Goal: Information Seeking & Learning: Learn about a topic

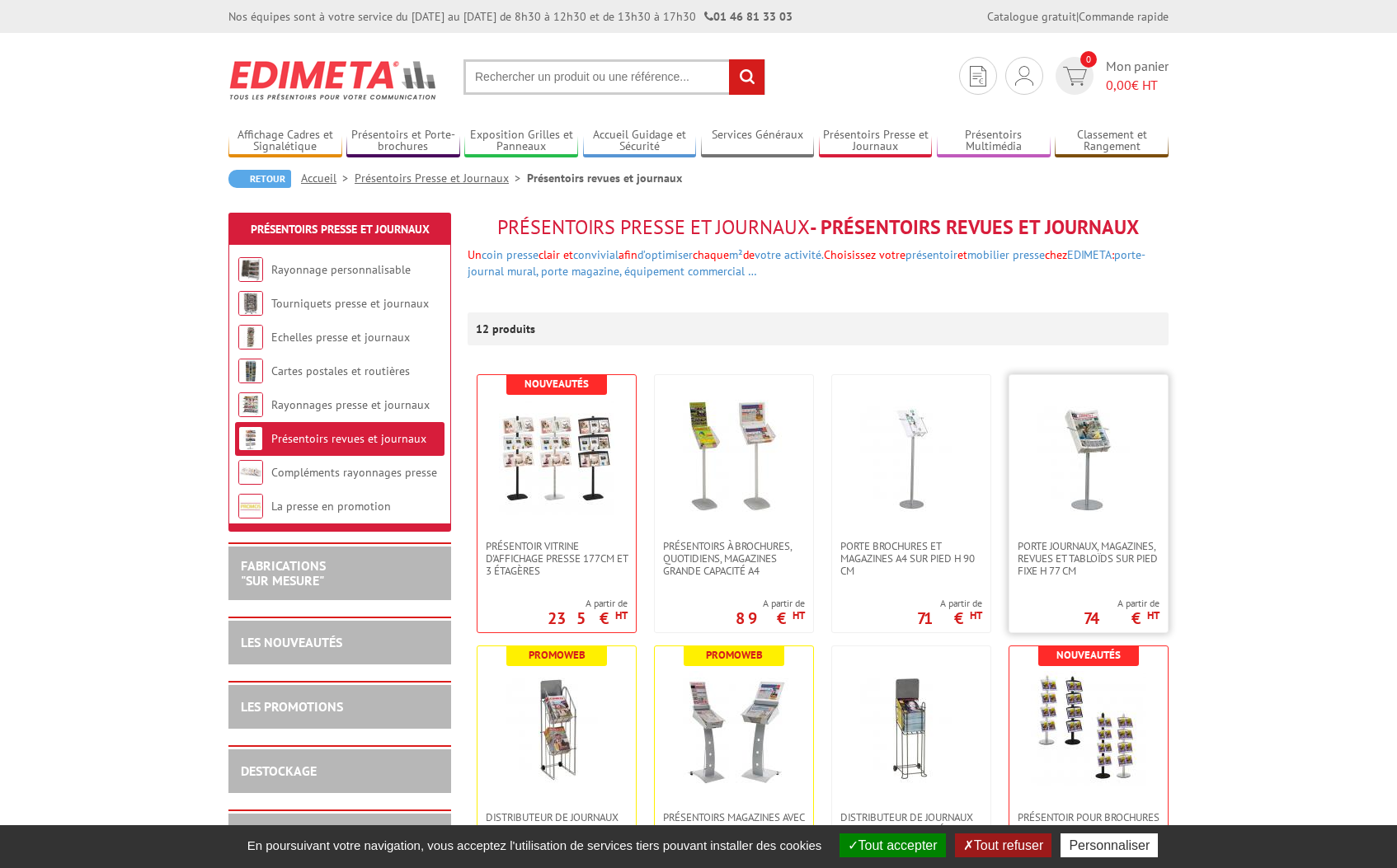
click at [1091, 441] on img at bounding box center [1088, 457] width 116 height 116
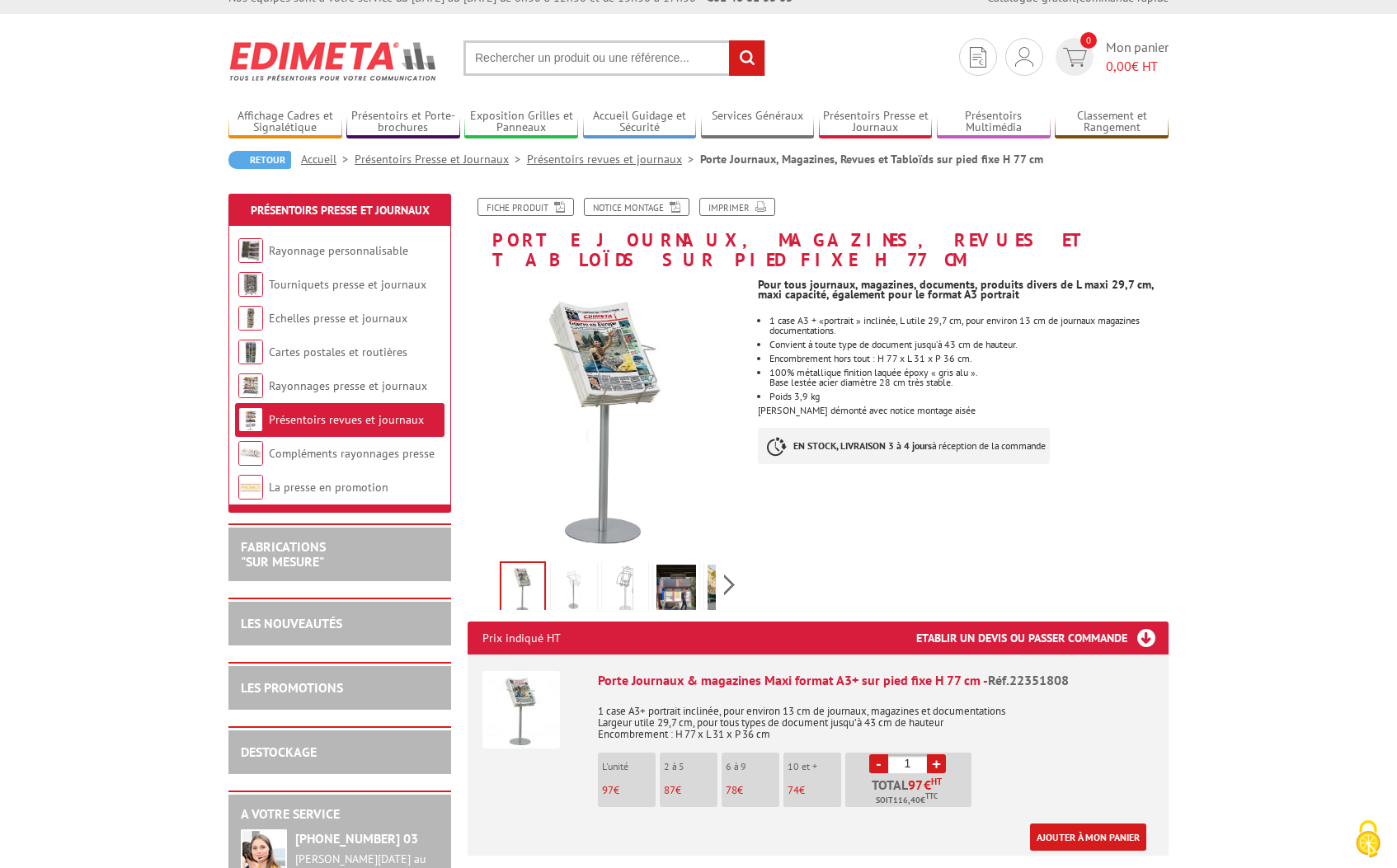
scroll to position [168, 0]
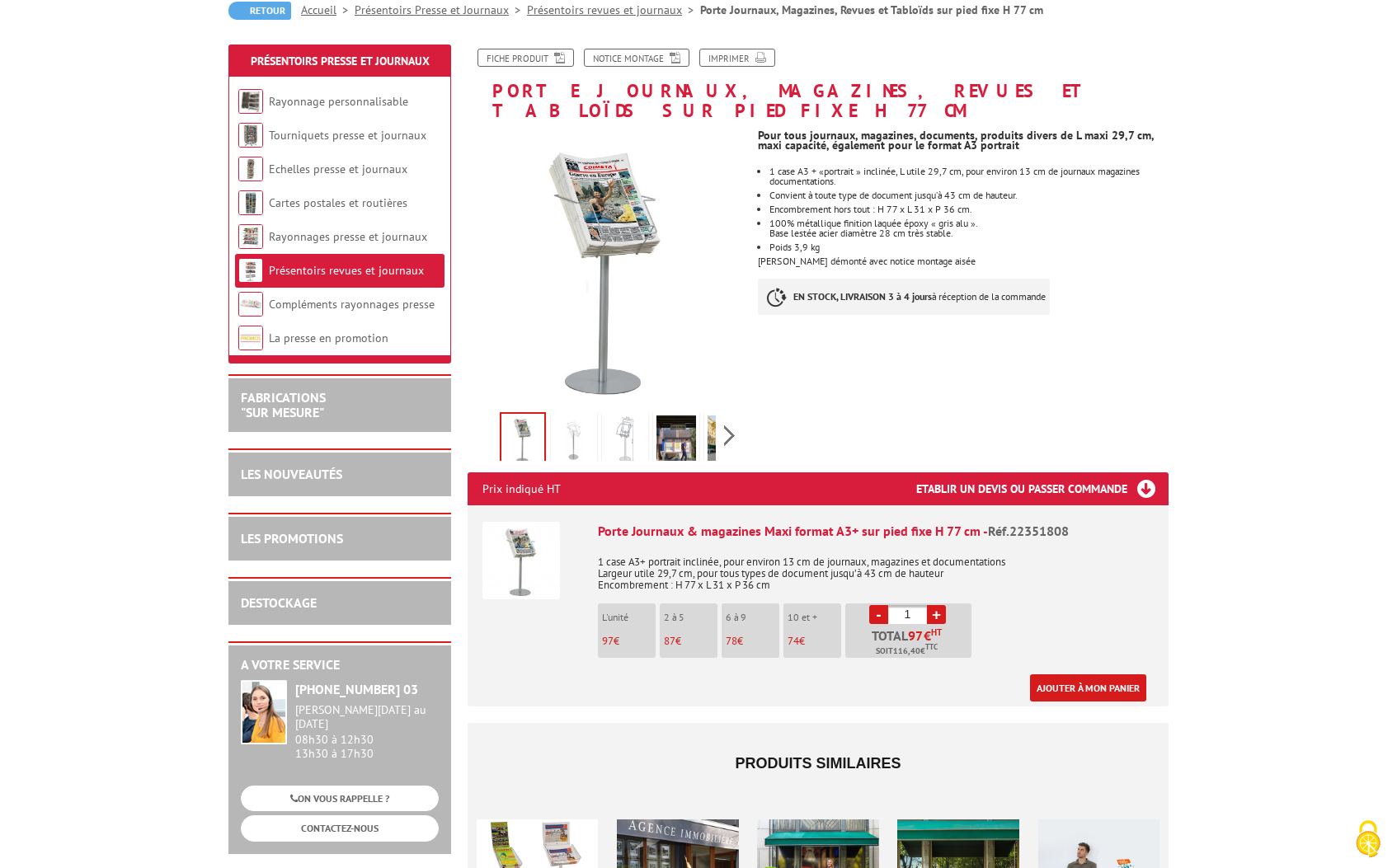
click at [577, 421] on img at bounding box center [574, 441] width 40 height 51
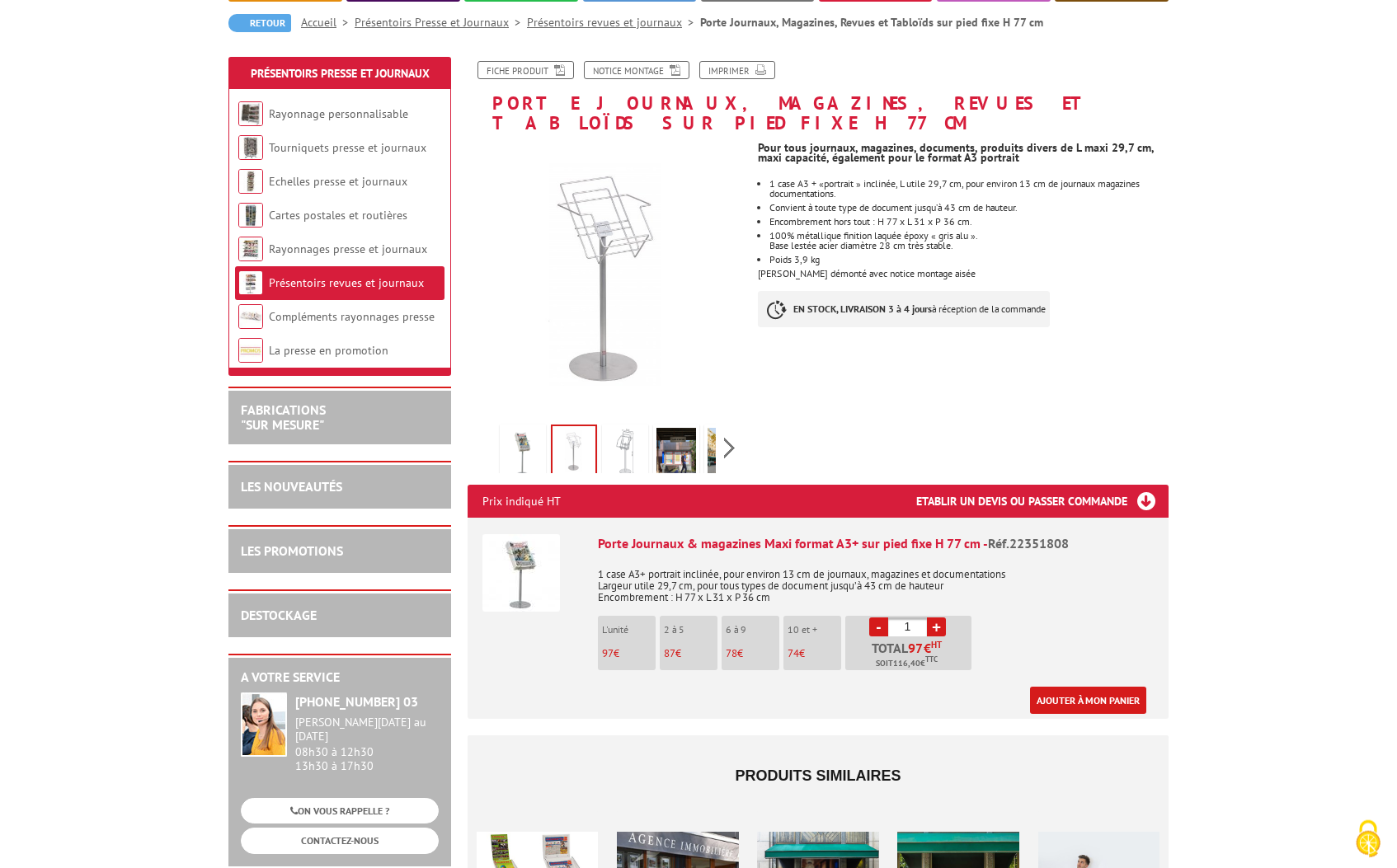
scroll to position [28, 0]
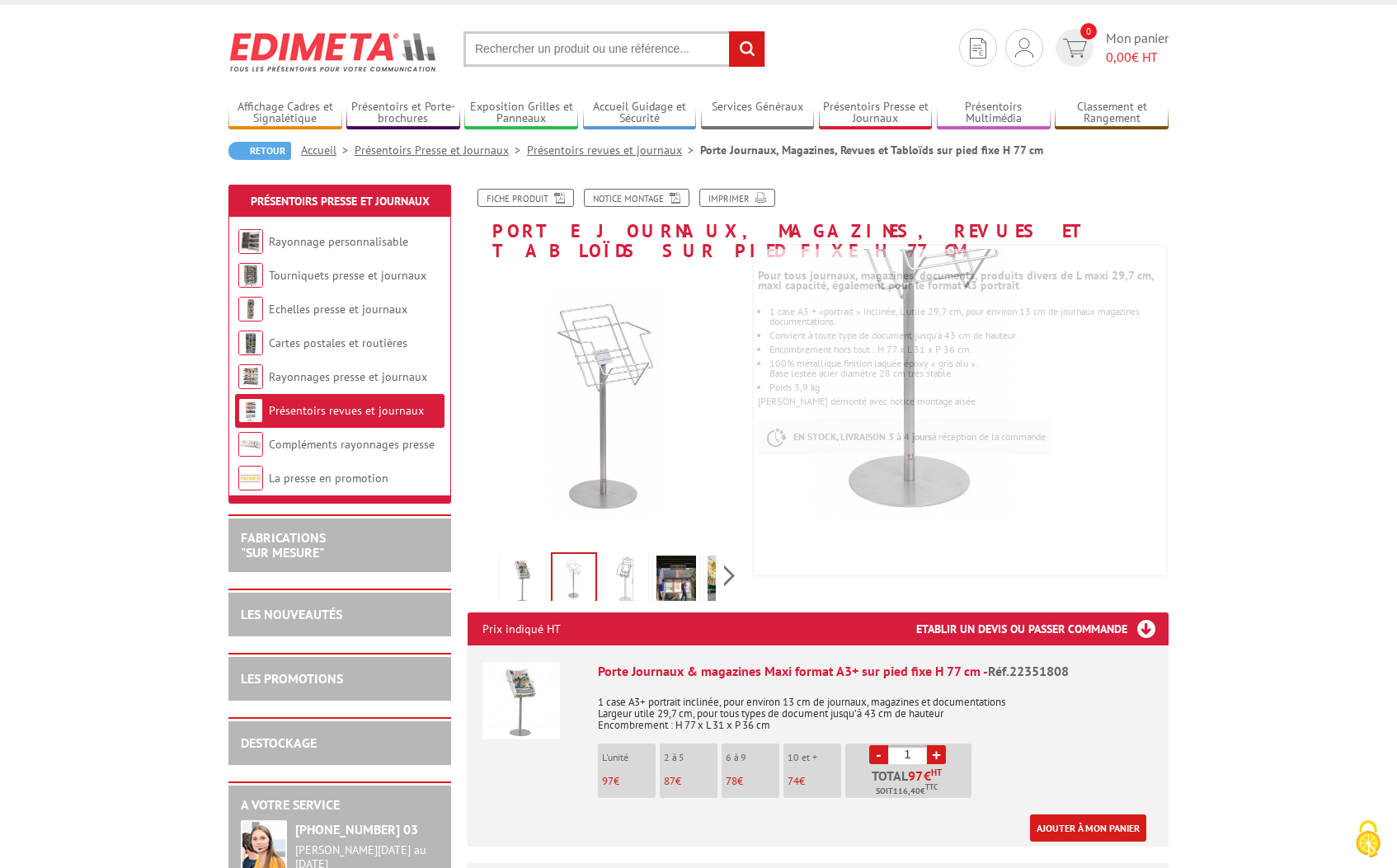
click at [624, 556] on img at bounding box center [625, 582] width 40 height 51
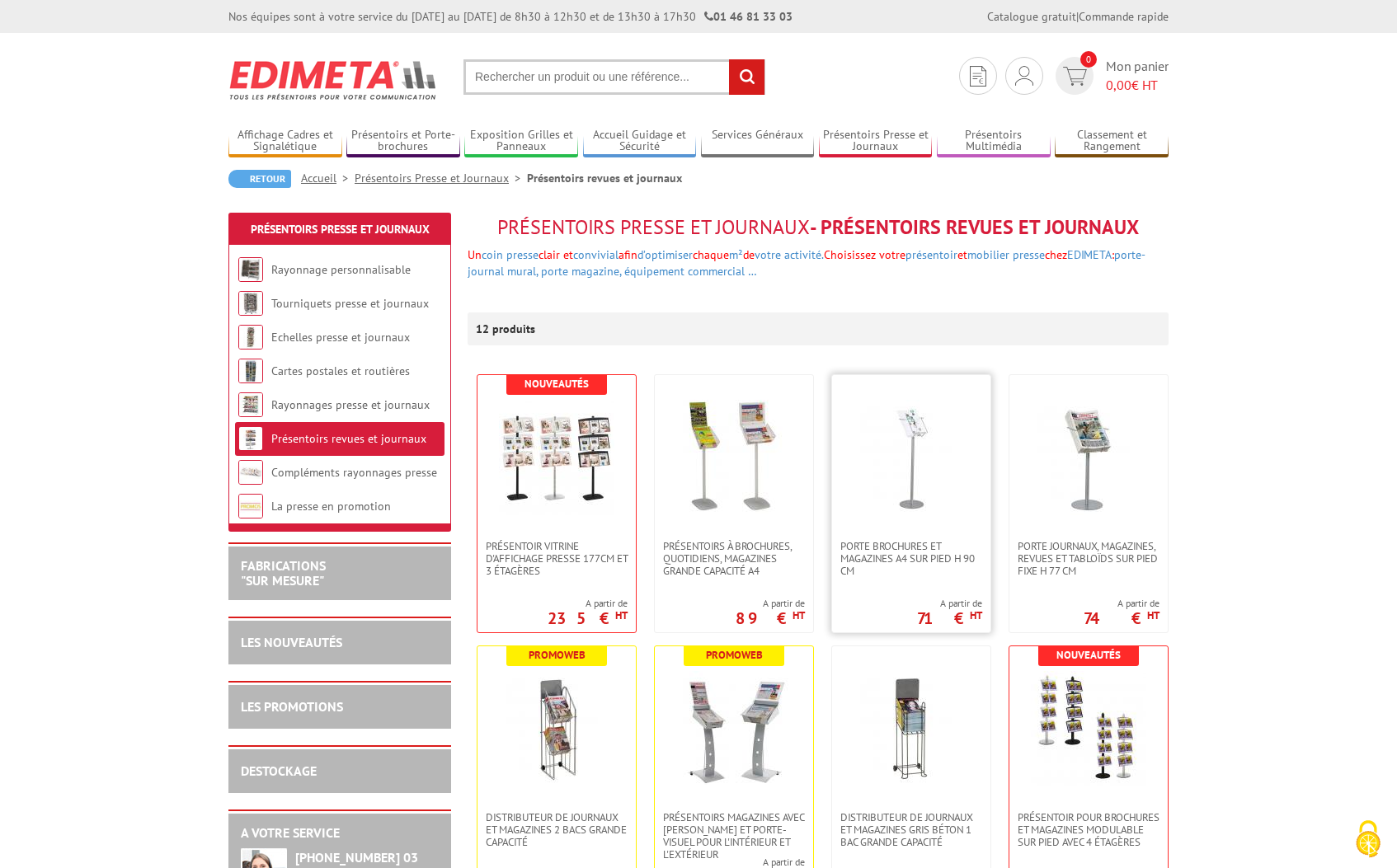
click at [928, 429] on img at bounding box center [911, 457] width 116 height 116
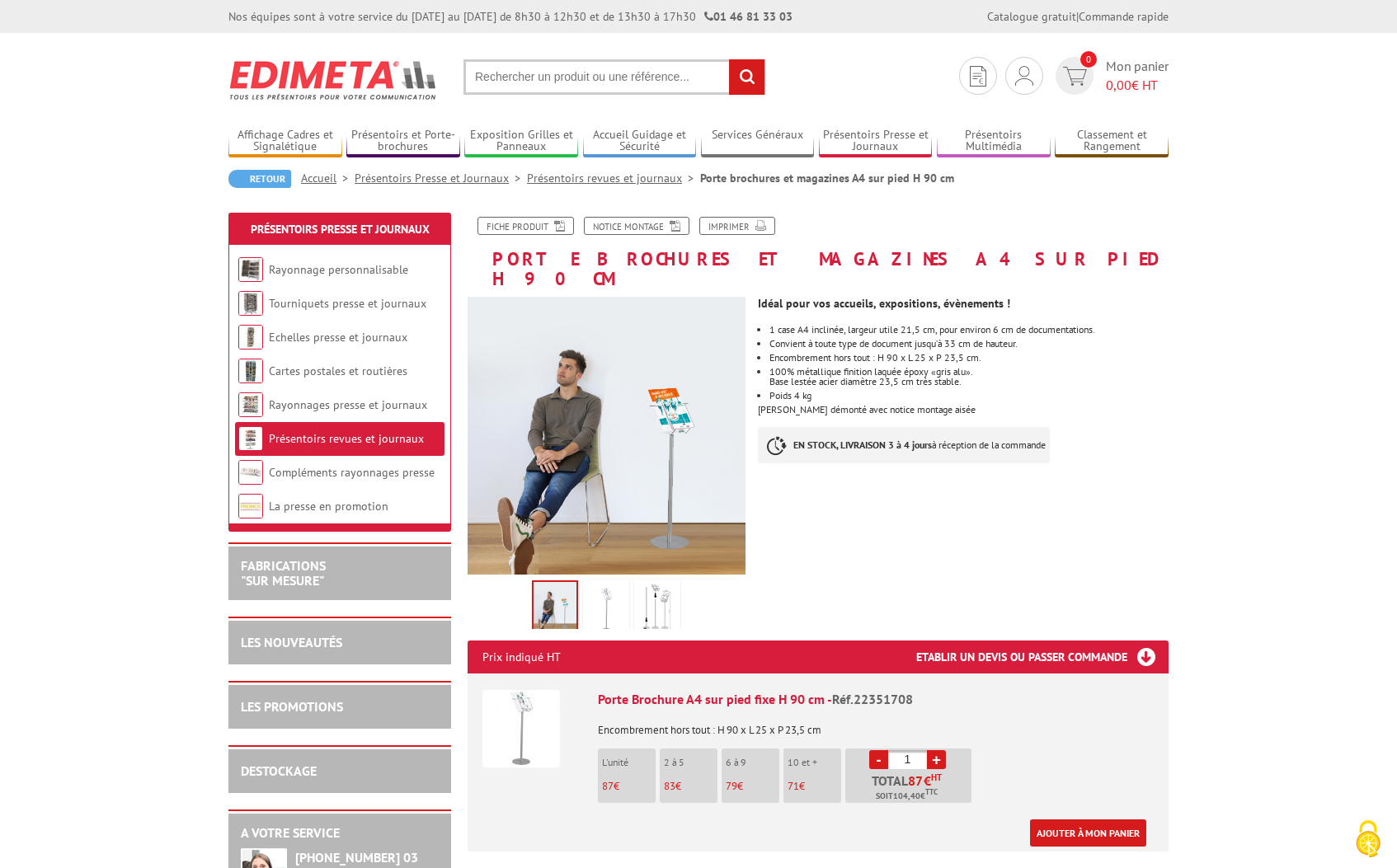
click at [526, 703] on img at bounding box center [521, 729] width 77 height 77
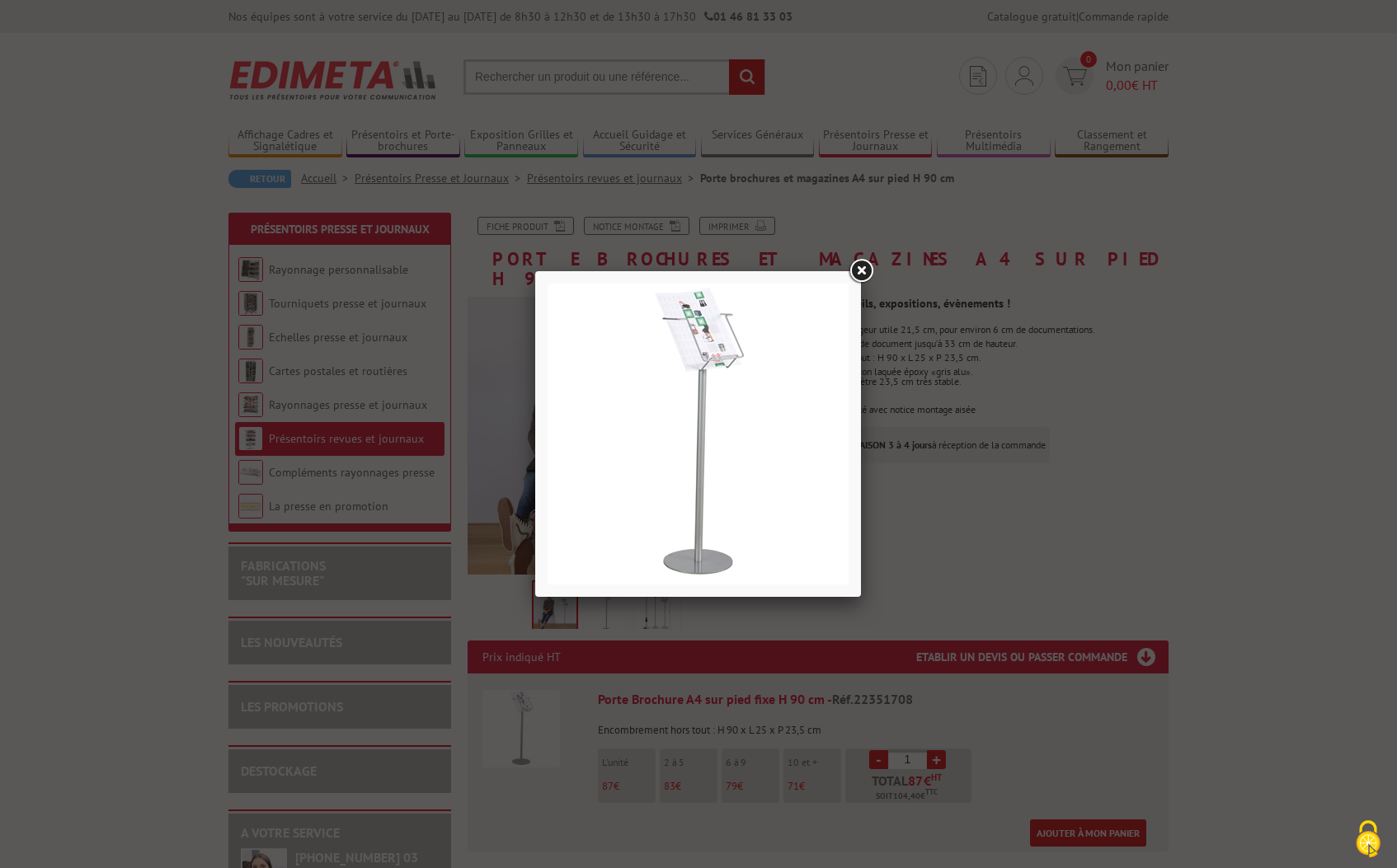
click at [863, 262] on link at bounding box center [861, 272] width 30 height 30
